Goal: Entertainment & Leisure: Consume media (video, audio)

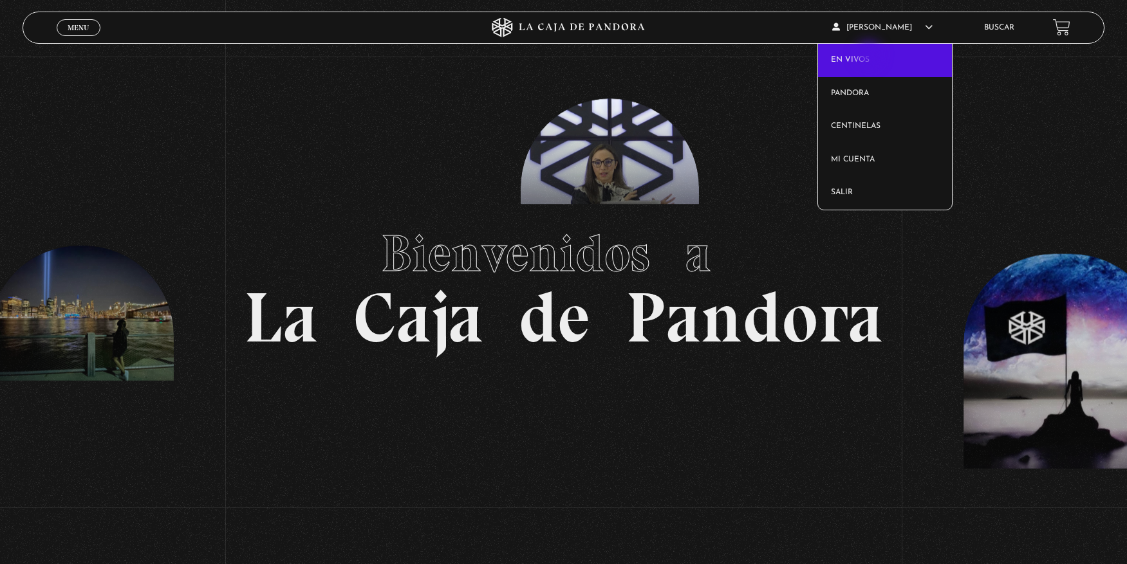
click at [870, 56] on link "En vivos" at bounding box center [885, 60] width 134 height 33
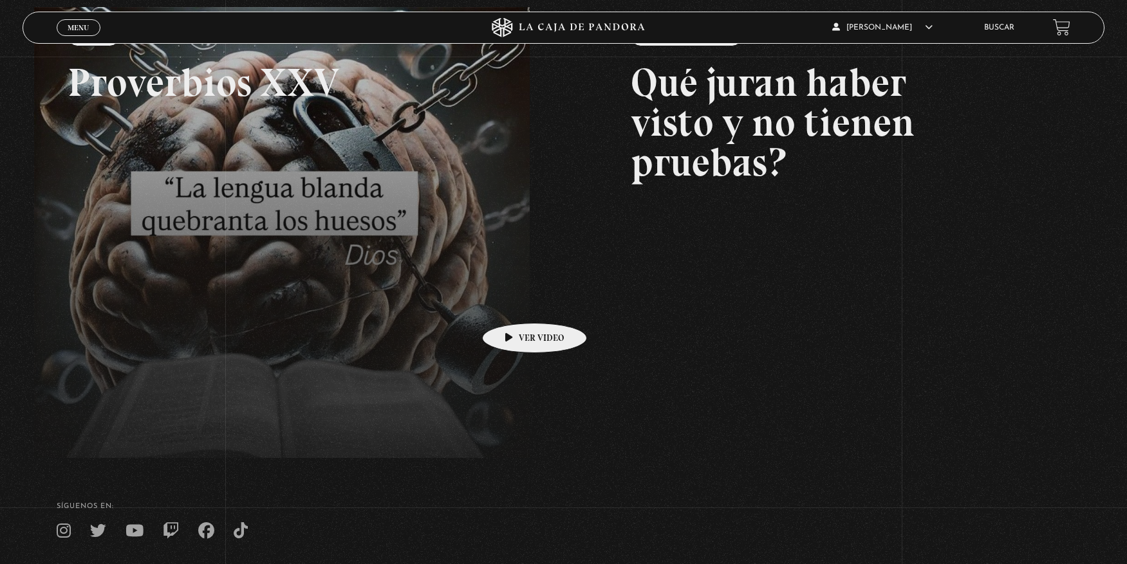
scroll to position [285, 0]
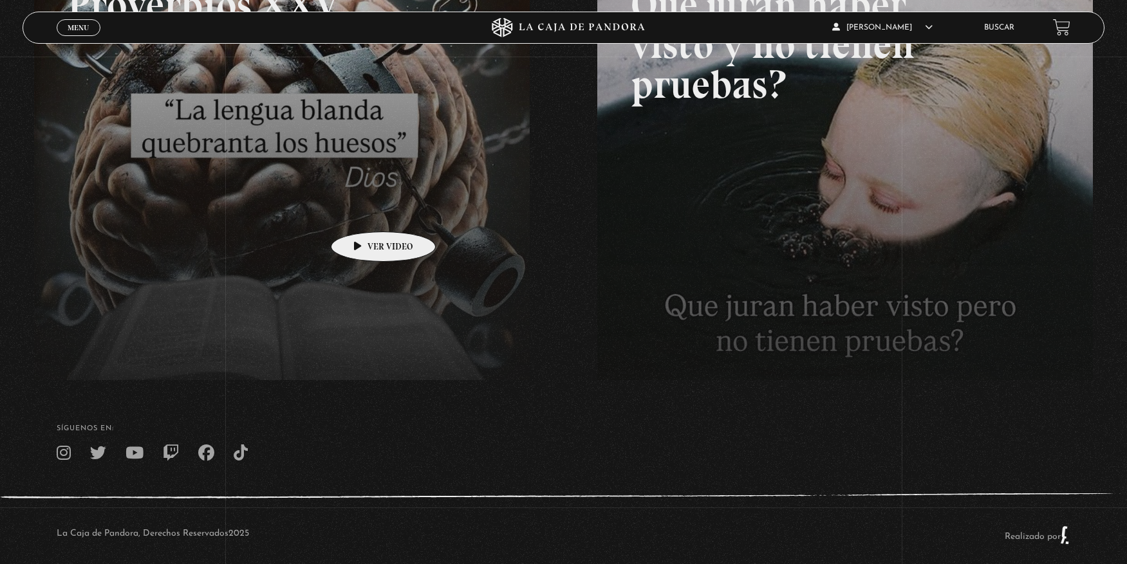
click at [363, 212] on link at bounding box center [597, 211] width 1127 height 564
